Goal: Transaction & Acquisition: Purchase product/service

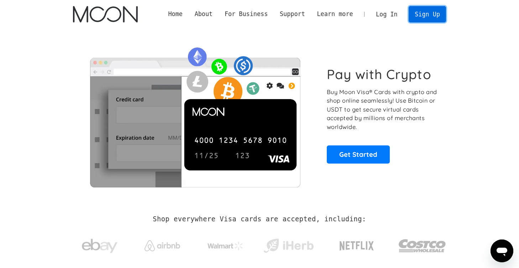
click at [428, 11] on link "Sign Up" at bounding box center [427, 14] width 37 height 16
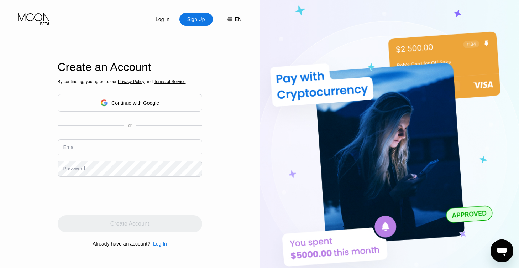
click at [141, 97] on div "Continue with Google" at bounding box center [129, 102] width 59 height 11
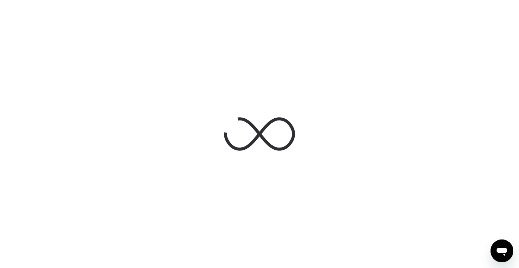
click at [460, 71] on div at bounding box center [259, 134] width 519 height 268
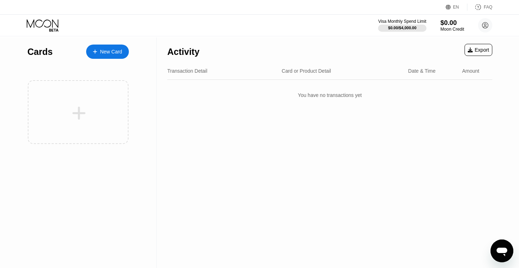
click at [440, 28] on div "Visa Monthly Spend Limit $0.00 / $4,000.00 $0.00 Moon Credit Gabriel Dupont gbd…" at bounding box center [435, 25] width 114 height 14
click at [444, 26] on div "$0.00" at bounding box center [452, 22] width 24 height 7
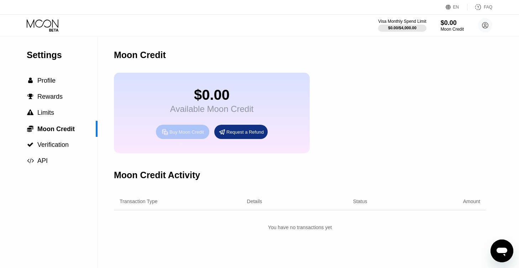
click at [175, 135] on div "Buy Moon Credit" at bounding box center [186, 132] width 35 height 6
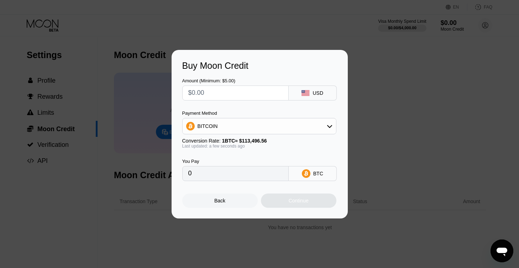
click at [225, 95] on input "text" at bounding box center [235, 93] width 94 height 14
click at [236, 204] on div "Back" at bounding box center [219, 200] width 75 height 14
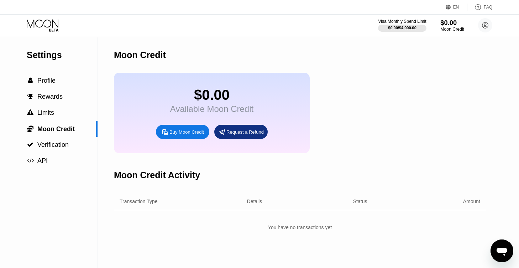
click at [447, 24] on div "$0.00" at bounding box center [452, 22] width 24 height 7
click at [480, 28] on circle at bounding box center [485, 25] width 14 height 14
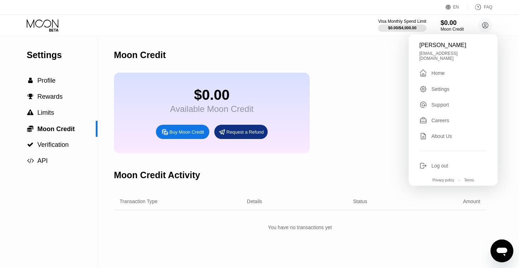
click at [440, 70] on div "Home" at bounding box center [437, 73] width 13 height 6
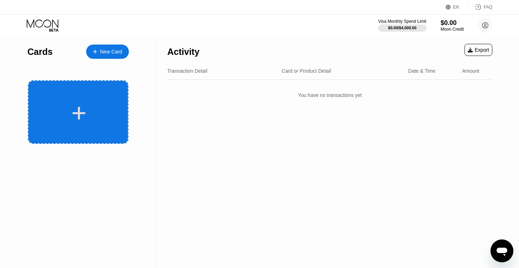
click at [83, 112] on icon at bounding box center [79, 112] width 13 height 13
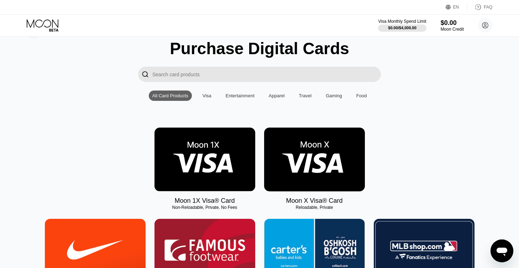
scroll to position [41, 0]
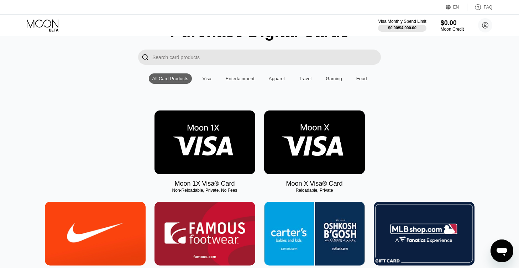
click at [319, 154] on img at bounding box center [314, 142] width 101 height 64
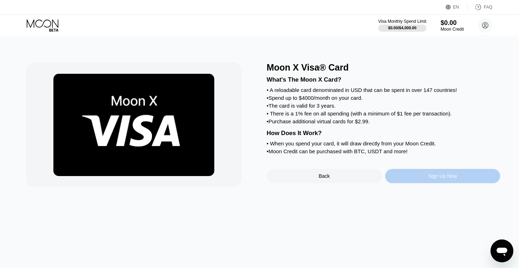
click at [441, 179] on div "Sign Up Now" at bounding box center [442, 176] width 29 height 6
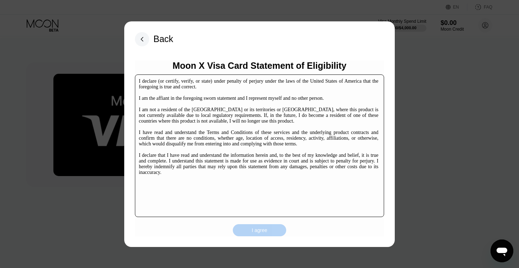
click at [270, 227] on div "I agree" at bounding box center [259, 230] width 53 height 12
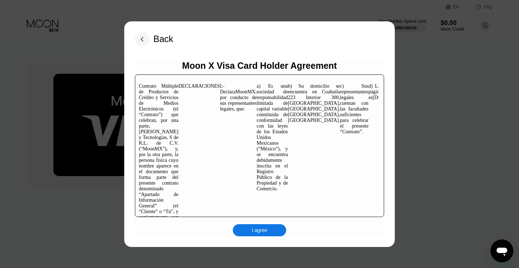
click at [273, 230] on div "I agree" at bounding box center [259, 230] width 53 height 12
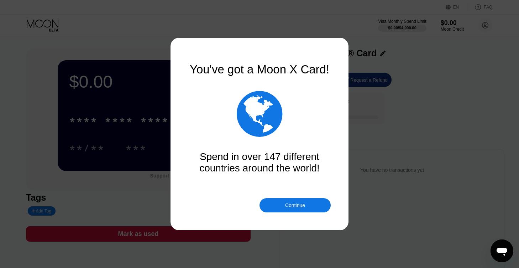
click at [304, 208] on div "Continue" at bounding box center [295, 205] width 20 height 6
click at [282, 205] on div "Continue" at bounding box center [294, 205] width 71 height 14
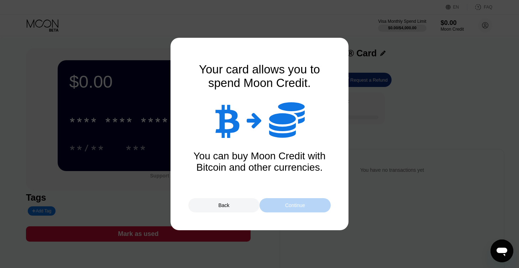
click at [286, 202] on div "Continue" at bounding box center [295, 205] width 20 height 6
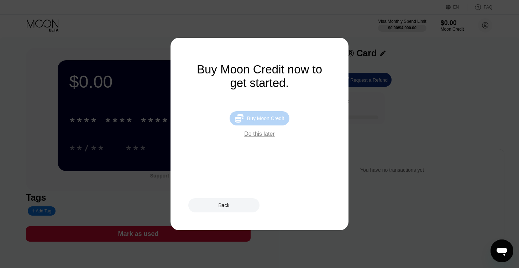
click at [266, 121] on div "Buy Moon Credit" at bounding box center [265, 118] width 37 height 6
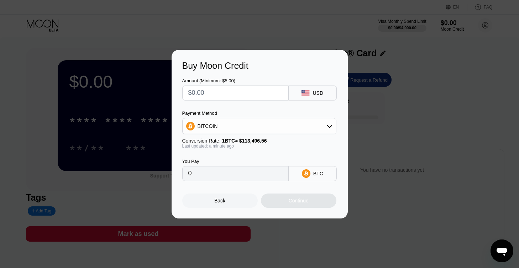
click at [237, 89] on input "text" at bounding box center [235, 93] width 94 height 14
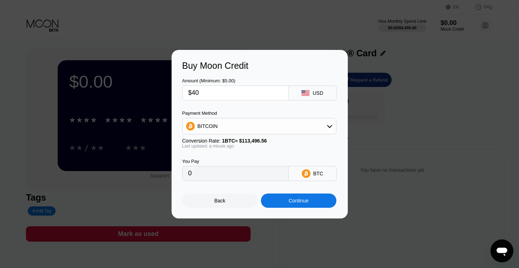
type input "$400"
type input "0.00352434"
type input "$4200"
type input "0.03700553"
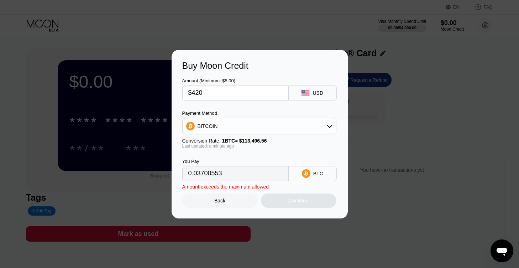
type input "$42"
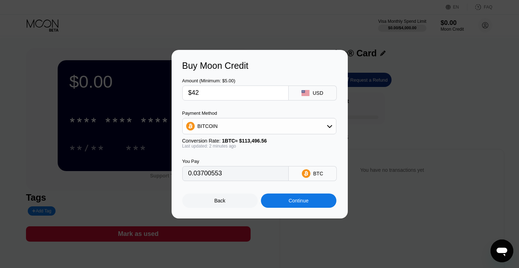
type input "0.00037006"
type input "$4"
type input "$200"
type input "0.00176217"
type input "$200"
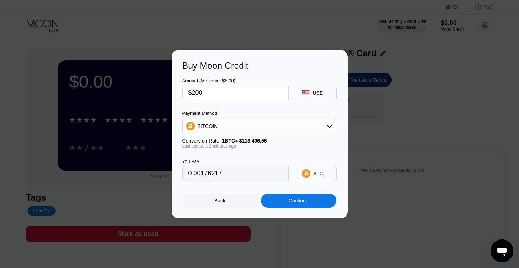
click at [263, 128] on div "BITCOIN" at bounding box center [259, 126] width 153 height 14
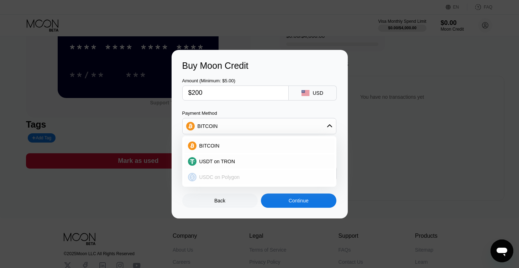
scroll to position [122, 0]
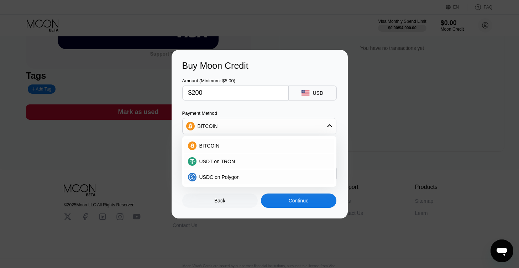
click at [233, 125] on div "BITCOIN" at bounding box center [259, 126] width 153 height 14
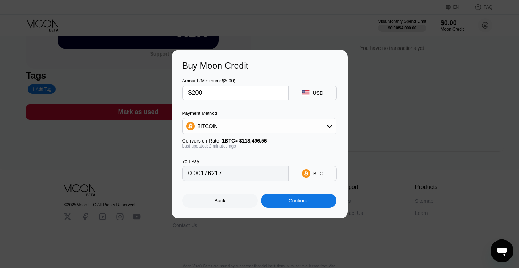
click at [304, 203] on div "Continue" at bounding box center [299, 200] width 20 height 6
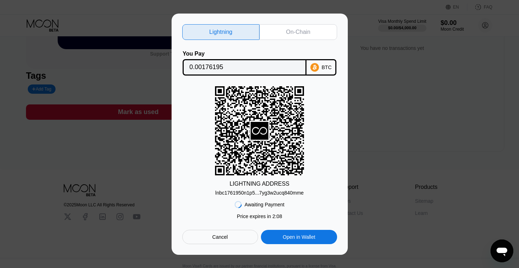
scroll to position [122, 0]
click at [206, 70] on input "0.00176195" at bounding box center [244, 67] width 110 height 14
click at [231, 29] on div "Lightning" at bounding box center [220, 31] width 23 height 7
click at [279, 28] on div "On-Chain" at bounding box center [298, 32] width 78 height 16
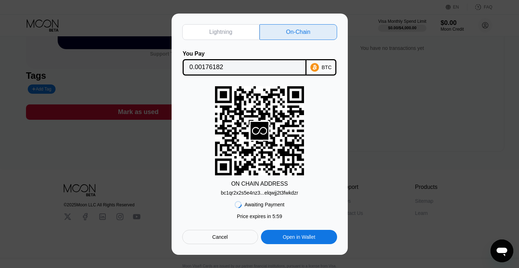
click at [279, 192] on div "bc1qr2x2s5e4nz3...elqwjj2t3fwkdzr" at bounding box center [259, 193] width 77 height 6
click at [207, 62] on input "0.00176182" at bounding box center [244, 67] width 110 height 14
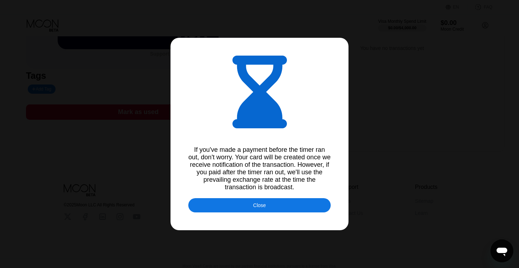
type input "0.00176209"
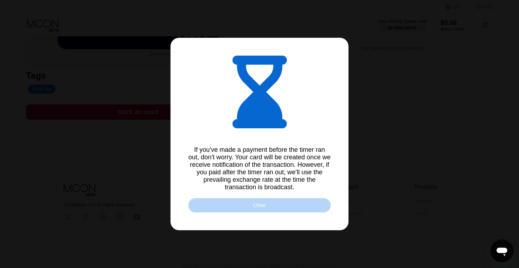
click at [259, 208] on div "Close" at bounding box center [259, 205] width 13 height 6
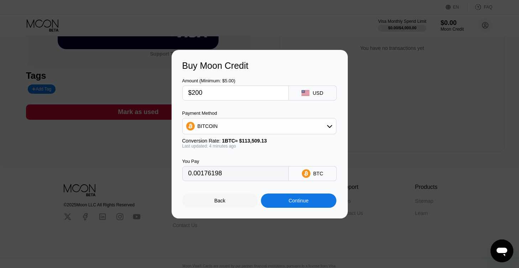
type input "0.00176170"
click at [222, 201] on div "Back" at bounding box center [219, 200] width 11 height 6
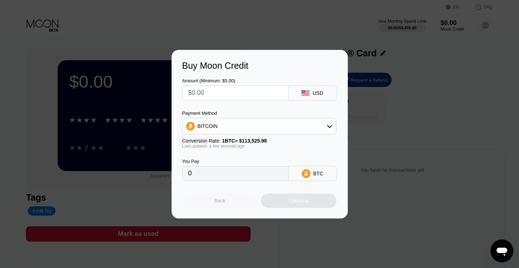
click at [233, 202] on div "Back" at bounding box center [219, 200] width 75 height 14
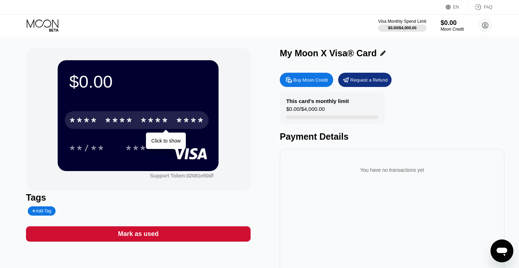
click at [157, 119] on div "* * * *" at bounding box center [154, 120] width 28 height 11
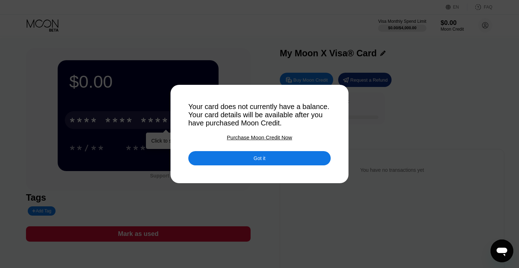
click at [261, 161] on div "Got it" at bounding box center [259, 158] width 12 height 6
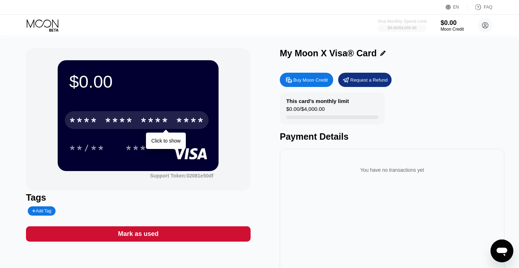
click at [400, 27] on div "$0.00 / $4,000.00" at bounding box center [402, 28] width 29 height 4
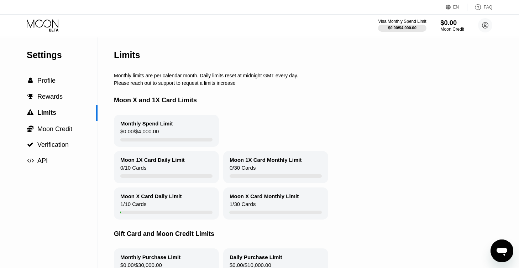
click at [449, 26] on div "$0.00" at bounding box center [452, 22] width 24 height 7
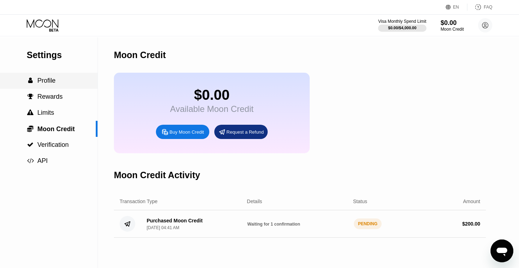
click at [48, 82] on span "Profile" at bounding box center [46, 80] width 18 height 7
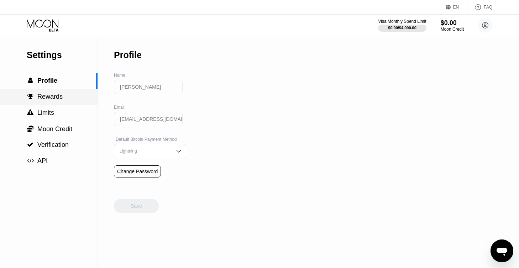
click at [47, 97] on span "Rewards" at bounding box center [49, 96] width 25 height 7
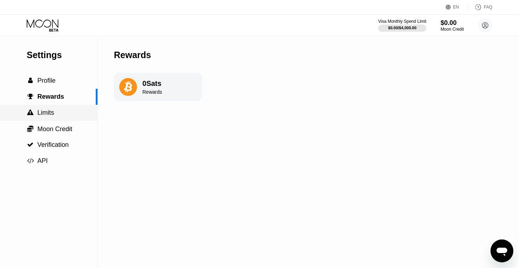
click at [52, 114] on span "Limits" at bounding box center [45, 112] width 17 height 7
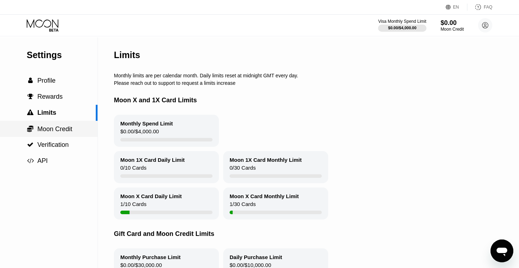
click at [56, 127] on span "Moon Credit" at bounding box center [54, 128] width 35 height 7
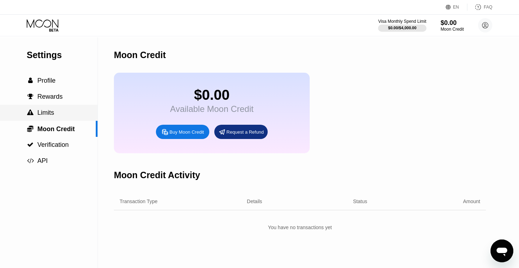
click at [53, 116] on span "Limits" at bounding box center [45, 112] width 17 height 7
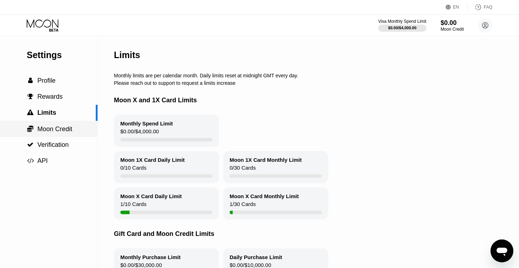
click at [59, 128] on span "Moon Credit" at bounding box center [54, 128] width 35 height 7
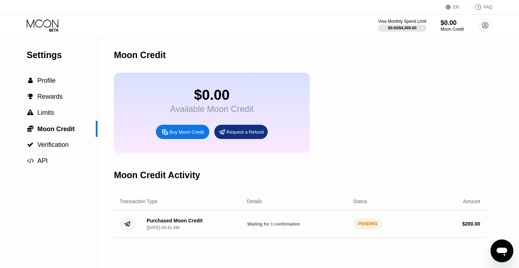
click at [288, 226] on span "Waiting for 1 confirmation" at bounding box center [273, 223] width 53 height 5
click at [356, 164] on div "Moon Credit $0.00 Available Moon Credit Buy Moon Credit Request a Refund Moon C…" at bounding box center [300, 152] width 372 height 230
drag, startPoint x: 351, startPoint y: 174, endPoint x: 344, endPoint y: 174, distance: 6.0
click at [351, 175] on div "Moon Credit $0.00 Available Moon Credit Buy Moon Credit Request a Refund Moon C…" at bounding box center [300, 152] width 372 height 230
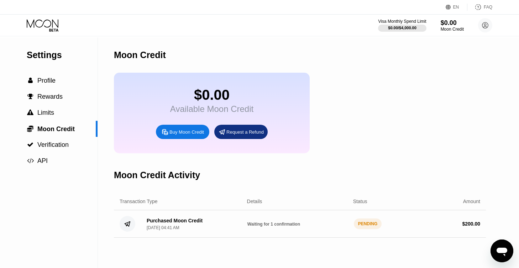
click at [375, 134] on div "$0.00 Available Moon Credit Buy Moon Credit Request a Refund" at bounding box center [300, 113] width 372 height 80
click at [328, 115] on div "$0.00 Available Moon Credit Buy Moon Credit Request a Refund" at bounding box center [300, 113] width 372 height 80
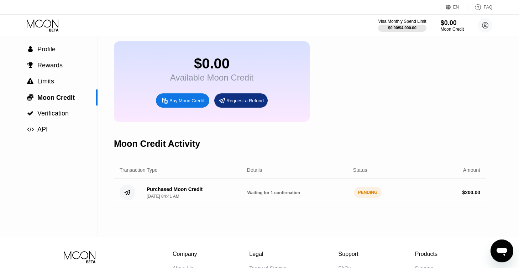
scroll to position [41, 0]
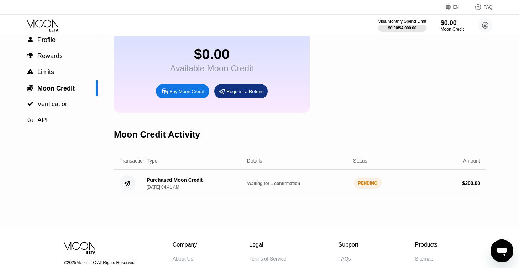
drag, startPoint x: 247, startPoint y: 194, endPoint x: 300, endPoint y: 195, distance: 53.0
click at [300, 195] on div "Purchased Moon Credit Sep 22, 2025, 04:41 AM Waiting for 1 confirmation PENDING…" at bounding box center [300, 182] width 372 height 27
click at [296, 186] on span "Waiting for 1 confirmation" at bounding box center [273, 183] width 53 height 5
click at [295, 186] on span "Waiting for 1 confirmation" at bounding box center [273, 183] width 53 height 5
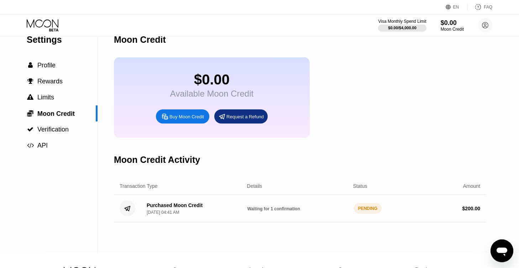
scroll to position [0, 0]
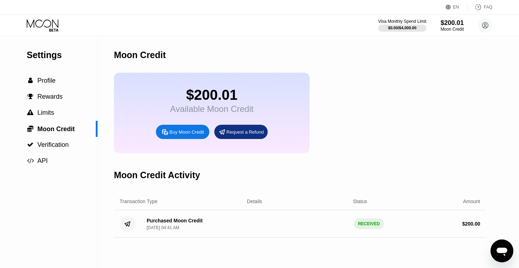
click at [42, 27] on icon at bounding box center [43, 25] width 33 height 12
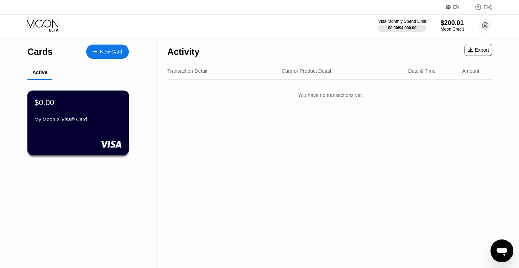
click at [70, 121] on div "My Moon X Visa® Card" at bounding box center [78, 119] width 87 height 6
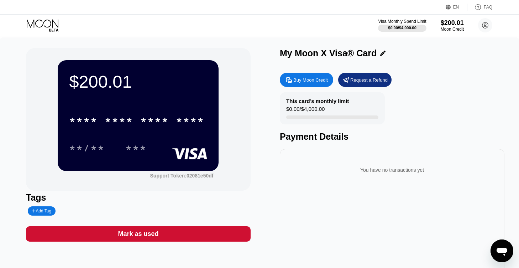
click at [309, 80] on div "Buy Moon Credit" at bounding box center [310, 80] width 35 height 6
type input "0"
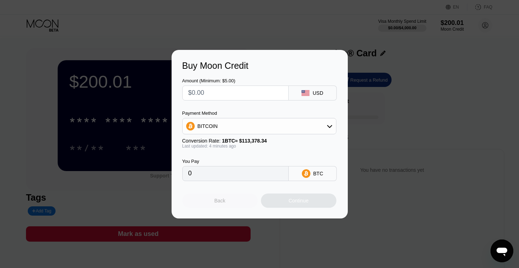
click at [218, 207] on div "Back" at bounding box center [219, 200] width 75 height 14
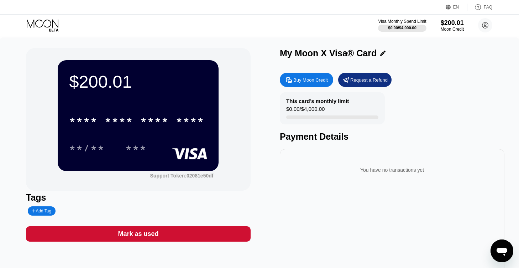
click at [179, 138] on div "* * * * * * * * * * * * **** **/** ***" at bounding box center [138, 127] width 138 height 42
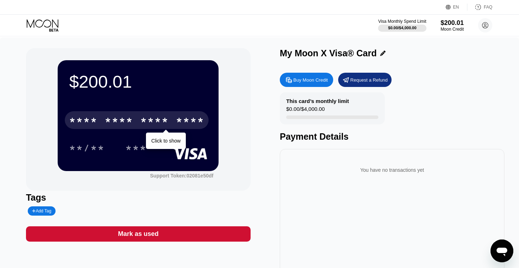
click at [144, 123] on div "* * * *" at bounding box center [154, 120] width 28 height 11
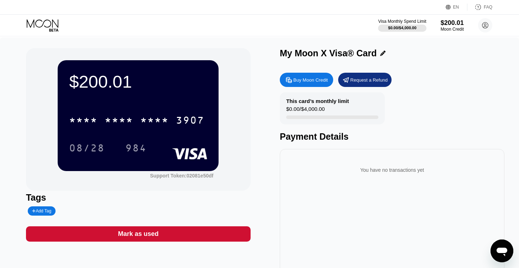
click at [294, 127] on div "This card’s monthly limit $0.00 / $4,000.00 Payment Details" at bounding box center [392, 116] width 225 height 49
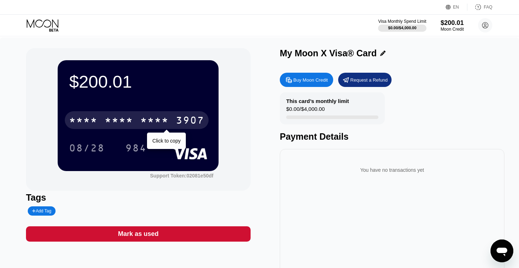
click at [169, 122] on div "* * * * * * * * * * * * 3907" at bounding box center [137, 120] width 144 height 18
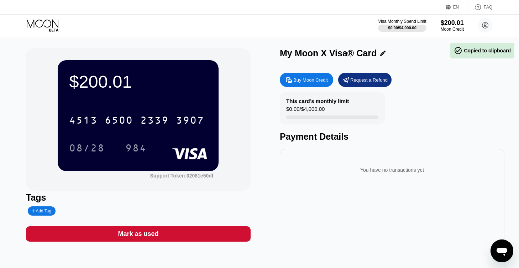
click at [306, 80] on div "Buy Moon Credit" at bounding box center [310, 80] width 35 height 6
type input "0"
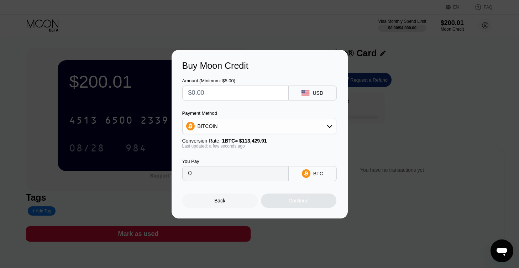
click at [224, 203] on div "Back" at bounding box center [219, 200] width 11 height 6
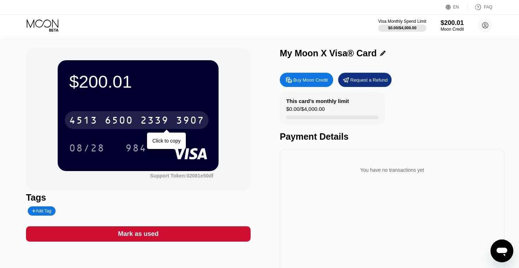
click at [176, 118] on div "4513 6500 2339 3907" at bounding box center [137, 120] width 144 height 18
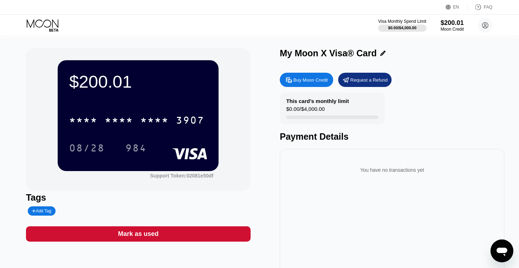
click at [190, 130] on div "* * * * * * * * * * * * 3907" at bounding box center [138, 118] width 138 height 24
click at [39, 23] on icon at bounding box center [43, 25] width 33 height 12
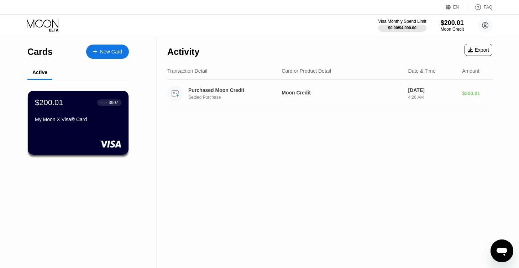
click at [399, 94] on div "Moon Credit" at bounding box center [341, 93] width 121 height 6
click at [484, 26] on circle at bounding box center [485, 25] width 14 height 14
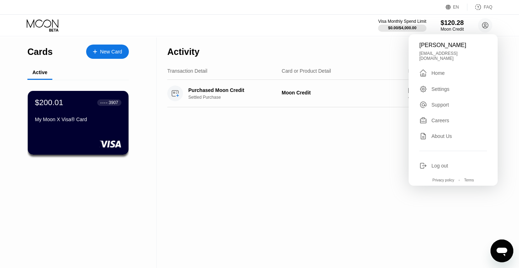
click at [334, 73] on div "Card or Product Detail" at bounding box center [341, 71] width 121 height 6
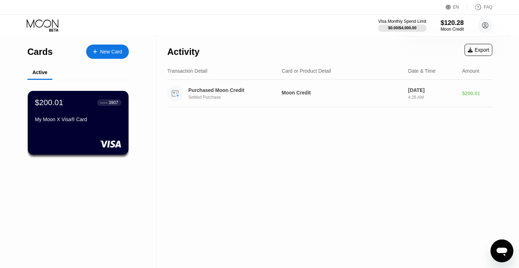
click at [285, 90] on div "Purchased Moon Credit Settled Purchase" at bounding box center [237, 93] width 98 height 12
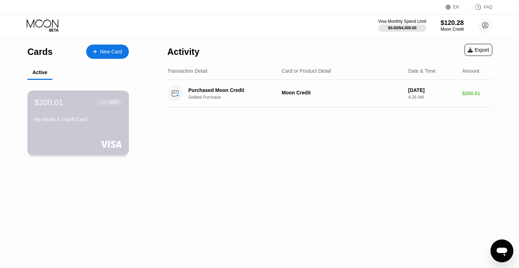
click at [108, 145] on rect at bounding box center [111, 143] width 22 height 7
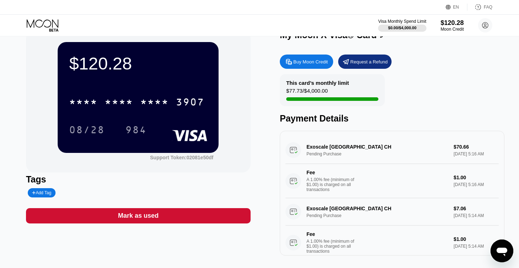
click at [309, 63] on div "Buy Moon Credit" at bounding box center [310, 62] width 35 height 6
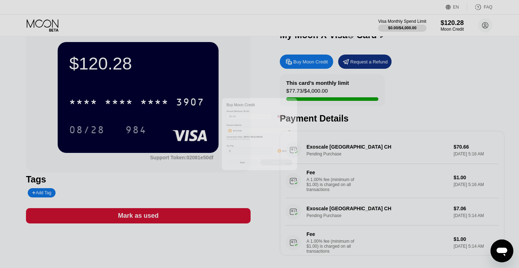
type input "0"
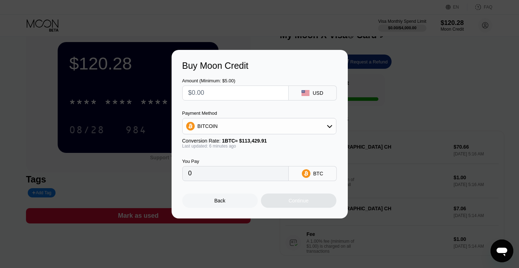
click at [212, 93] on input "text" at bounding box center [235, 93] width 94 height 14
type input "$1"
type input "0.00000882"
type input "$100"
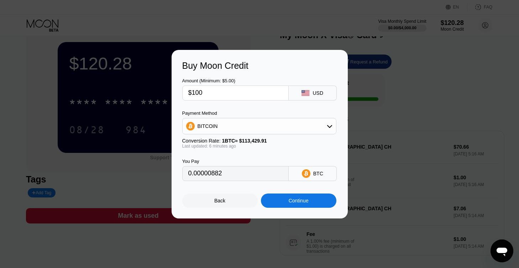
type input "0.00088192"
type input "$1"
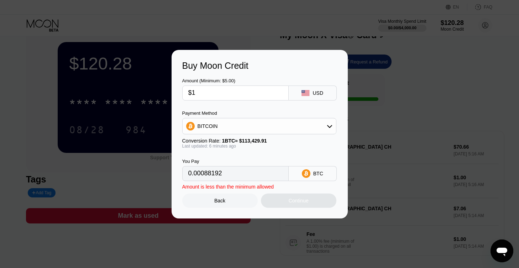
type input "0.00000882"
type input "0"
type input "$300"
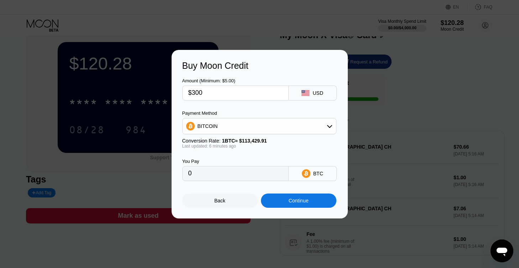
type input "0.00264574"
type input "$300"
click at [297, 200] on div "Continue" at bounding box center [298, 200] width 75 height 14
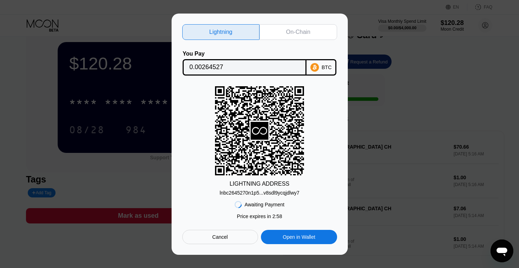
click at [301, 28] on div "On-Chain" at bounding box center [298, 31] width 24 height 7
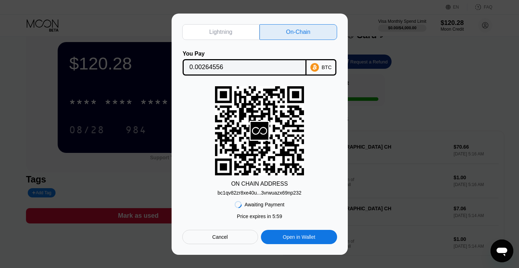
click at [213, 65] on input "0.00264556" at bounding box center [244, 67] width 110 height 14
click at [299, 191] on div "bc1qv82zr8xe40u...3vrwuazx69np232" at bounding box center [259, 193] width 84 height 6
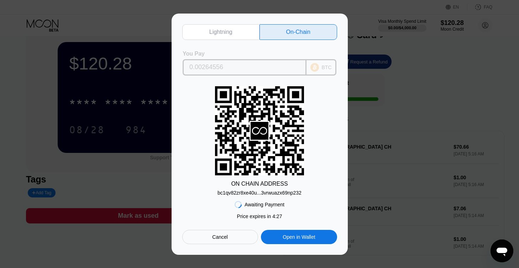
click at [218, 66] on input "0.00264556" at bounding box center [244, 67] width 110 height 14
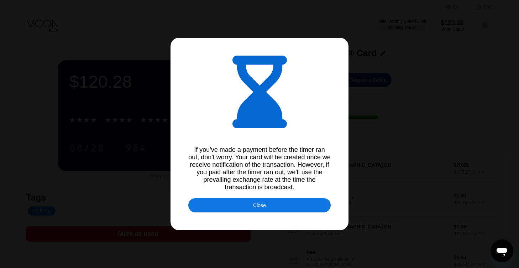
type input "0.00264169"
click at [264, 208] on div "Close" at bounding box center [259, 205] width 13 height 6
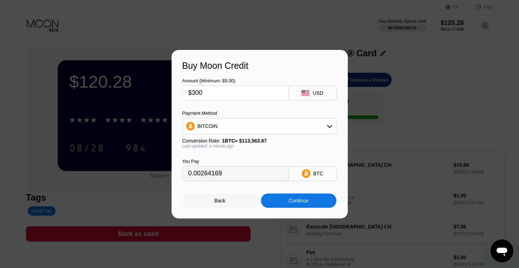
click at [230, 205] on div "Back" at bounding box center [219, 200] width 75 height 14
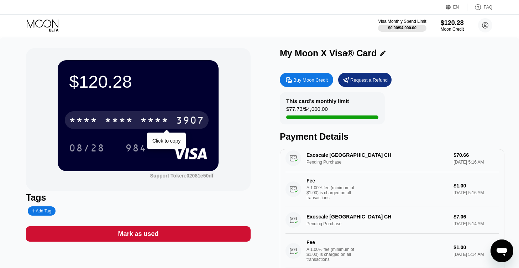
click at [192, 120] on div "3907" at bounding box center [190, 120] width 28 height 11
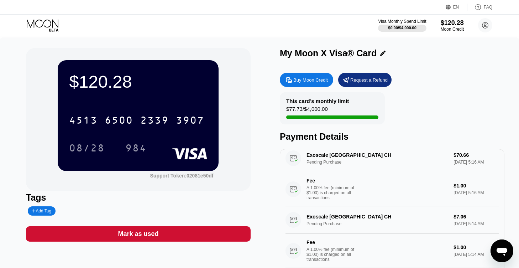
scroll to position [19, 0]
click at [274, 47] on div "$120.28 4513 6500 2339 3907 08/28 984 Support Token: 02081e50df Tags Add Tag Ma…" at bounding box center [259, 164] width 519 height 254
click at [42, 26] on icon at bounding box center [43, 23] width 32 height 8
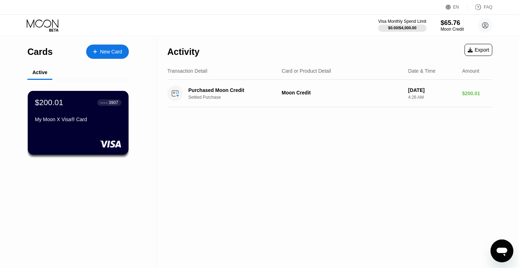
click at [271, 141] on div "Activity Export Transaction Detail Card or Product Detail Date & Time Amount Pu…" at bounding box center [330, 152] width 346 height 230
click at [97, 55] on div "New Card" at bounding box center [107, 51] width 43 height 14
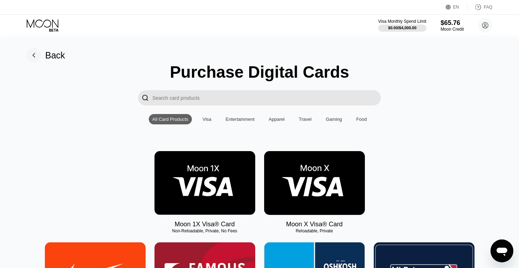
click at [34, 56] on rect at bounding box center [34, 55] width 14 height 14
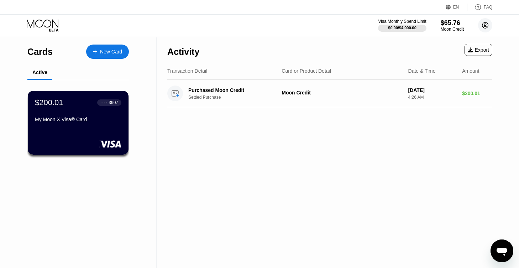
click at [484, 30] on circle at bounding box center [485, 25] width 14 height 14
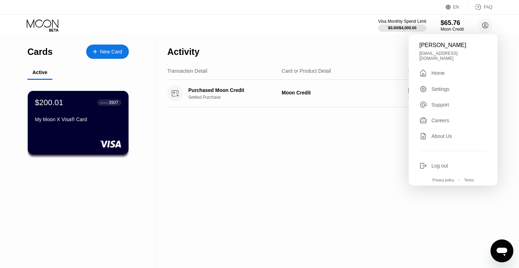
click at [325, 41] on div "Activity Export" at bounding box center [329, 49] width 325 height 25
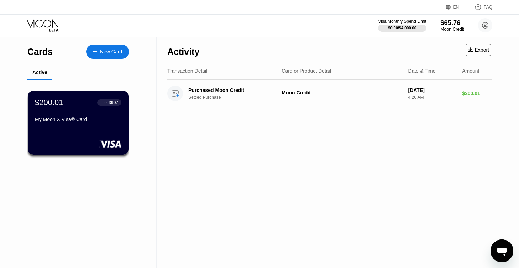
click at [451, 28] on div "Moon Credit" at bounding box center [452, 29] width 24 height 5
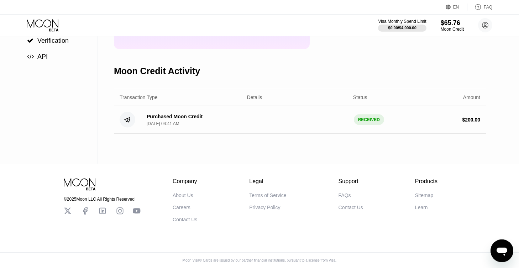
scroll to position [112, 0]
click at [206, 93] on div "Transaction Type Details Status Amount" at bounding box center [300, 97] width 372 height 17
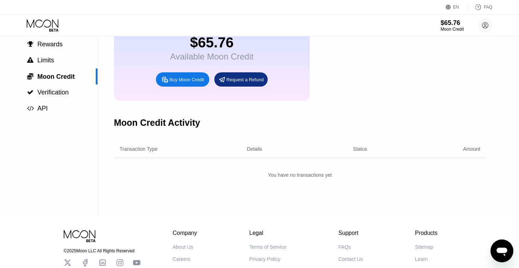
scroll to position [81, 0]
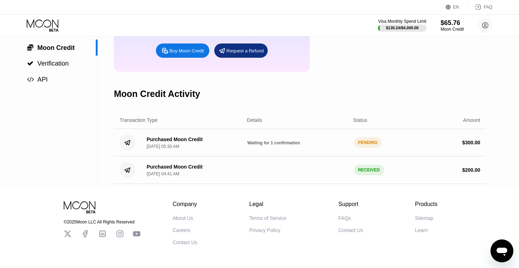
drag, startPoint x: 179, startPoint y: 227, endPoint x: 160, endPoint y: 207, distance: 27.4
drag, startPoint x: 184, startPoint y: 227, endPoint x: 167, endPoint y: 215, distance: 20.9
click at [183, 221] on div "About Us" at bounding box center [183, 218] width 21 height 6
click at [32, 21] on icon at bounding box center [43, 25] width 33 height 12
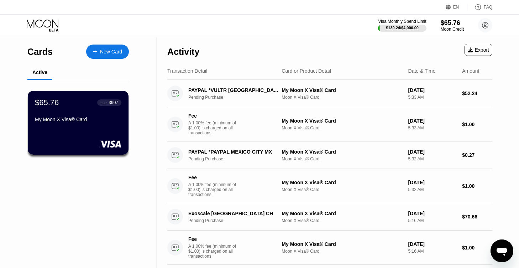
click at [106, 47] on div "New Card" at bounding box center [107, 51] width 43 height 14
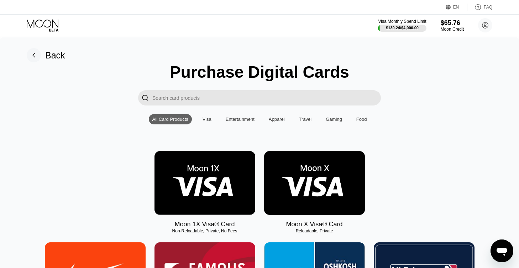
click at [207, 120] on div "Visa" at bounding box center [206, 118] width 9 height 5
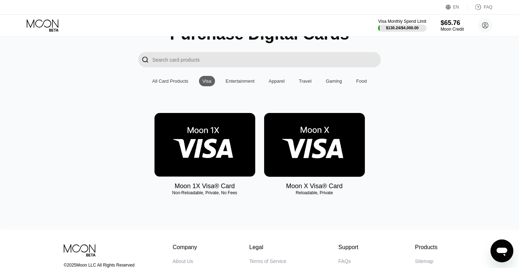
scroll to position [81, 0]
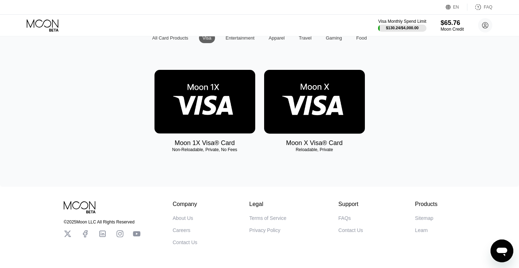
click at [326, 102] on img at bounding box center [314, 102] width 101 height 64
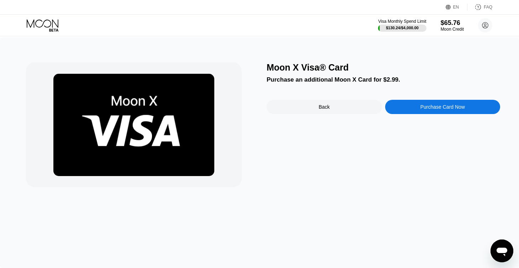
click at [320, 110] on div "Back" at bounding box center [323, 107] width 11 height 6
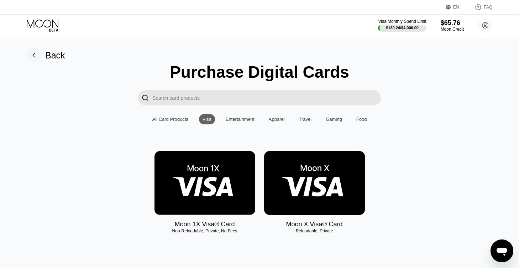
click at [207, 188] on img at bounding box center [204, 183] width 101 height 64
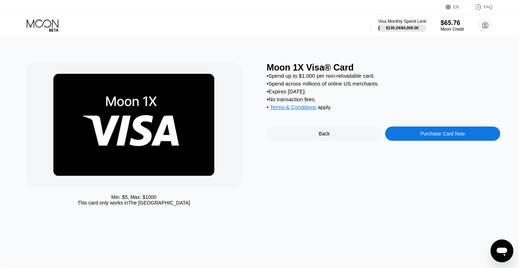
click at [321, 136] on div "Back" at bounding box center [323, 134] width 11 height 6
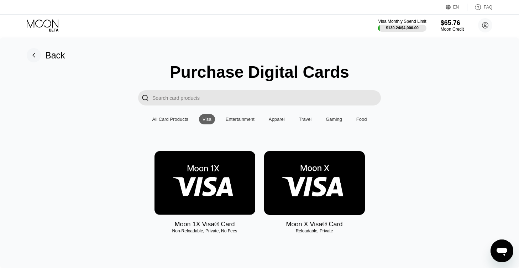
click at [293, 195] on img at bounding box center [314, 183] width 101 height 64
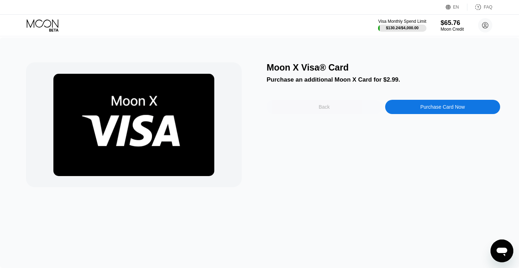
click at [359, 113] on div "Back" at bounding box center [324, 107] width 115 height 14
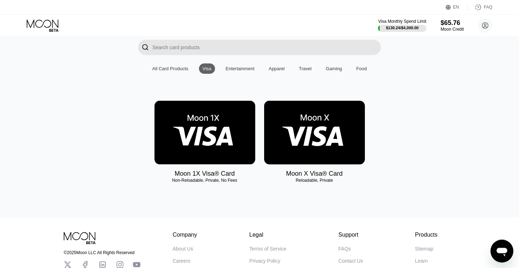
scroll to position [112, 0]
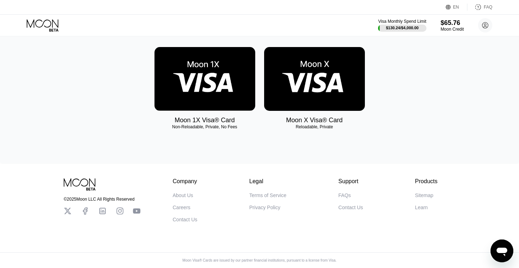
click at [349, 192] on div "FAQs" at bounding box center [344, 195] width 12 height 6
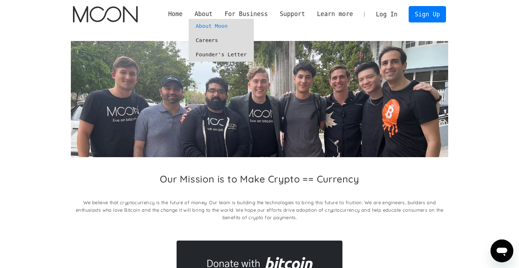
click at [206, 41] on link "Careers" at bounding box center [221, 40] width 65 height 14
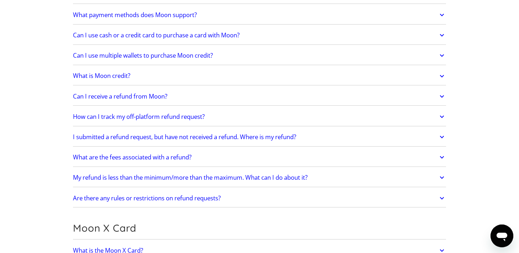
scroll to position [639, 0]
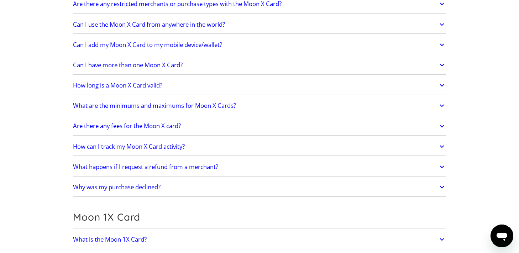
click at [176, 129] on h2 "Are there any fees for the Moon X card?" at bounding box center [127, 125] width 108 height 7
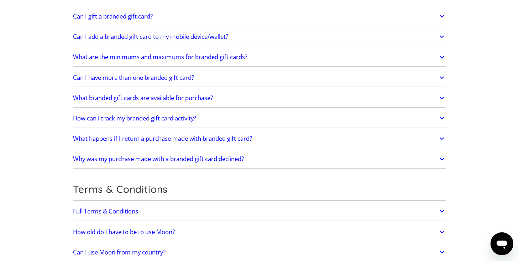
scroll to position [311, 0]
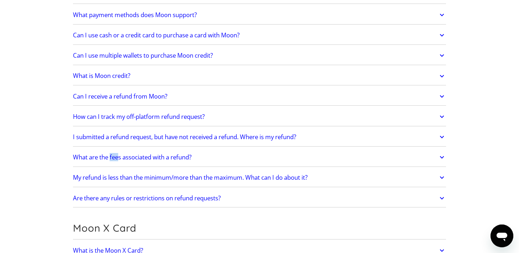
drag, startPoint x: 506, startPoint y: 202, endPoint x: 481, endPoint y: 243, distance: 48.2
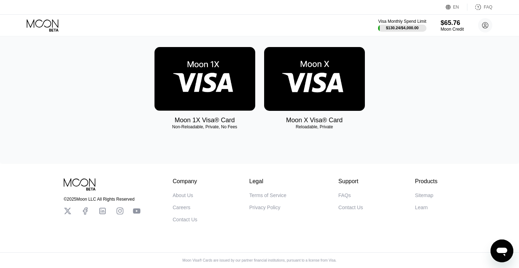
scroll to position [112, 0]
click at [449, 25] on div "$65.76" at bounding box center [452, 22] width 24 height 7
click at [446, 23] on div "$65.76" at bounding box center [452, 22] width 24 height 7
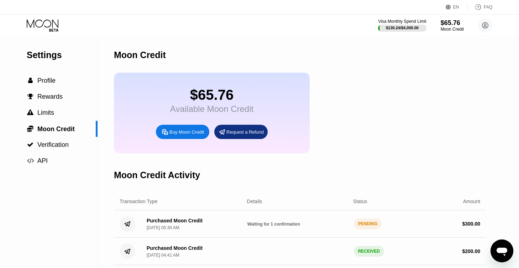
scroll to position [41, 0]
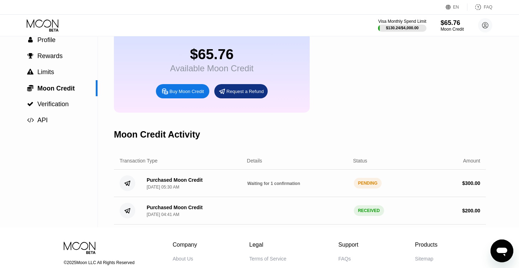
click at [264, 186] on span "Waiting for 1 confirmation" at bounding box center [273, 183] width 53 height 5
